Goal: Information Seeking & Learning: Learn about a topic

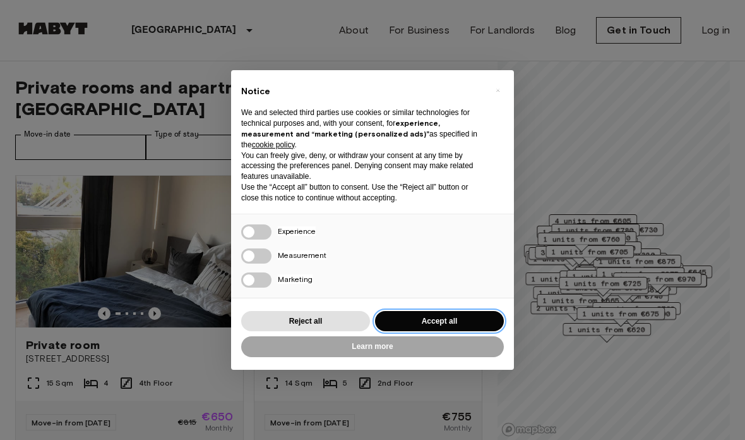
click at [430, 314] on button "Accept all" at bounding box center [439, 321] width 129 height 21
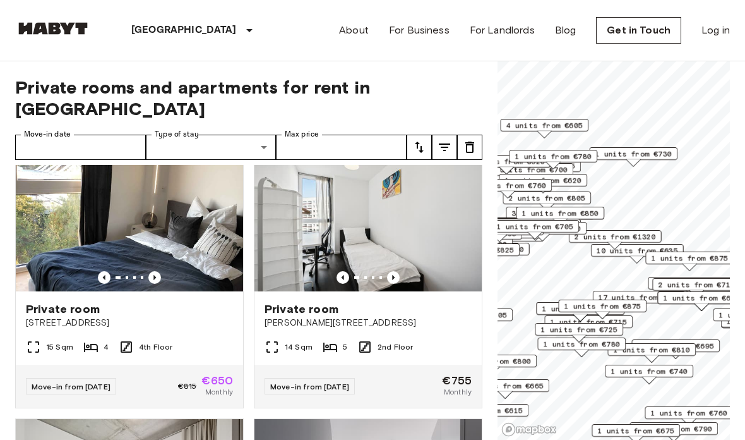
scroll to position [2, 0]
